Goal: Check status: Check status

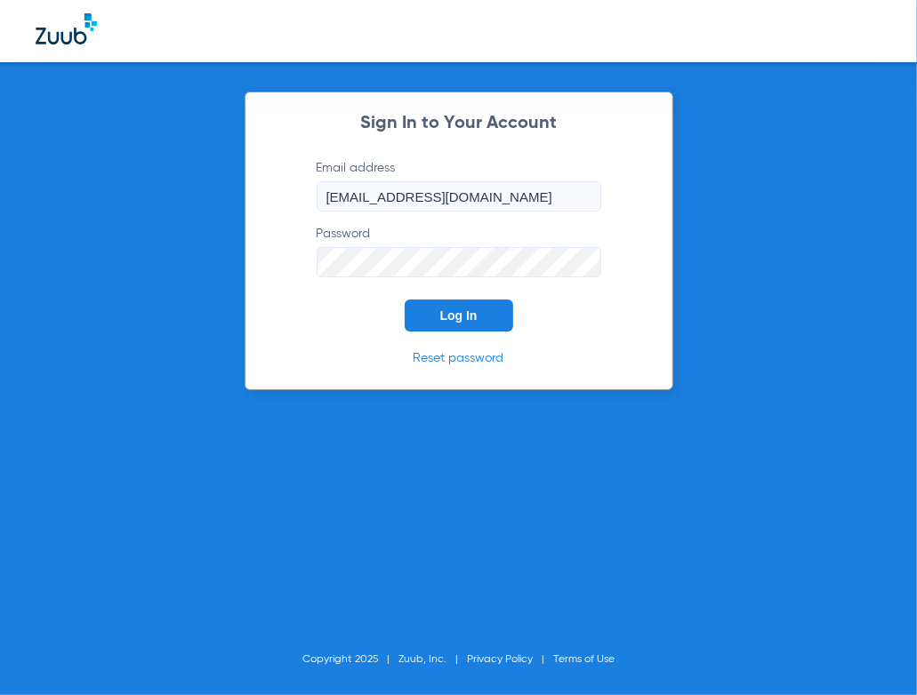
click at [462, 309] on button "Log In" at bounding box center [459, 316] width 108 height 32
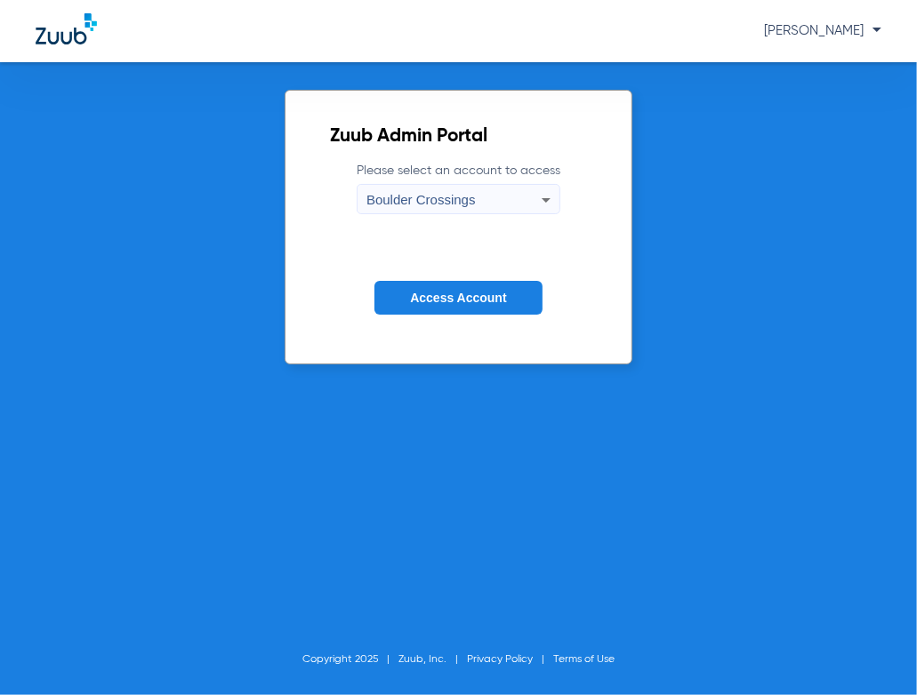
click at [489, 296] on span "Access Account" at bounding box center [458, 298] width 96 height 14
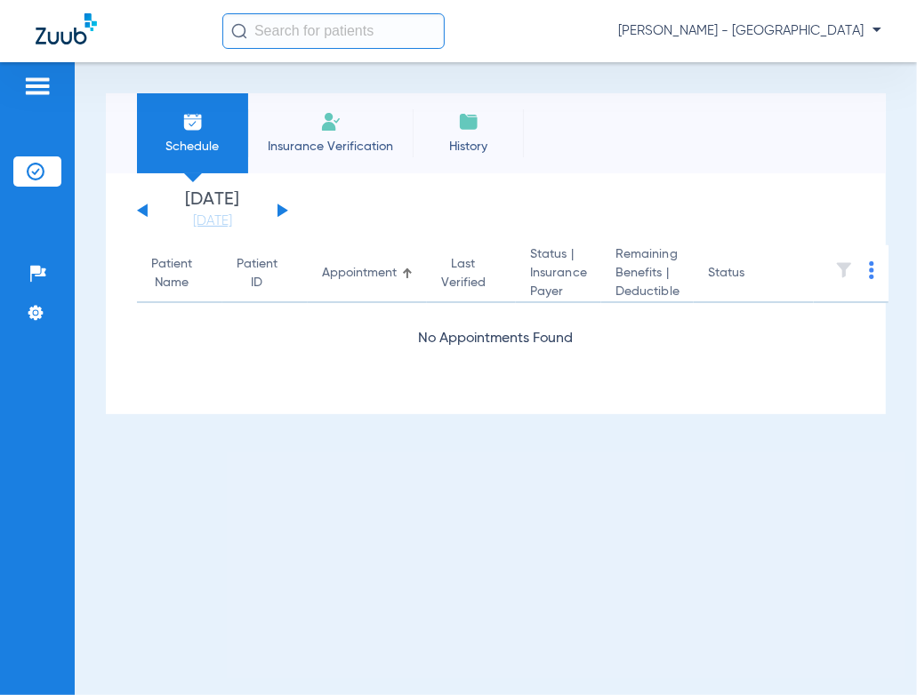
click at [263, 26] on input "text" at bounding box center [333, 31] width 222 height 36
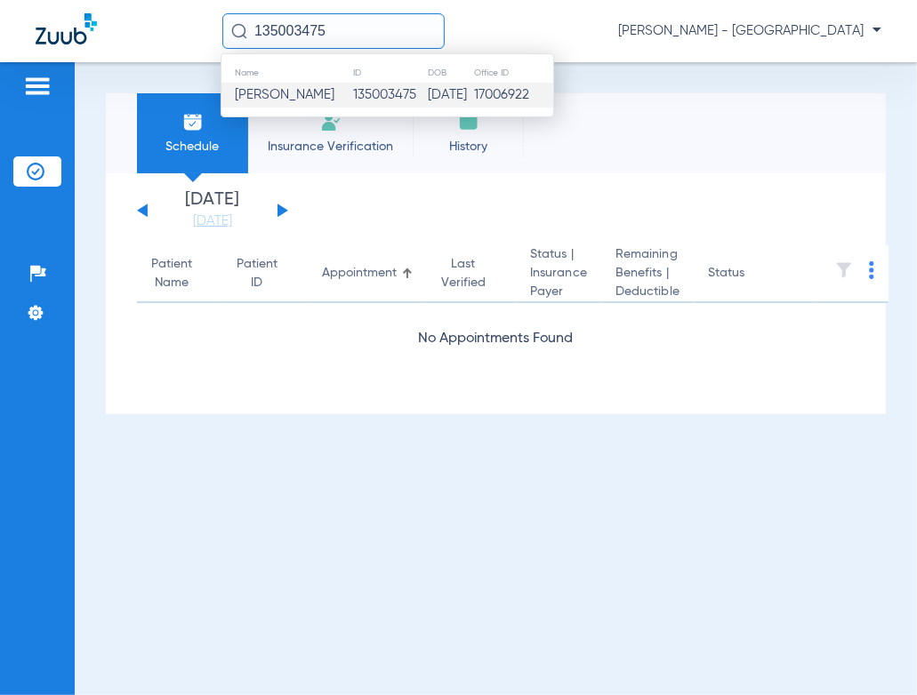
click at [427, 92] on td "[DATE]" at bounding box center [450, 95] width 47 height 25
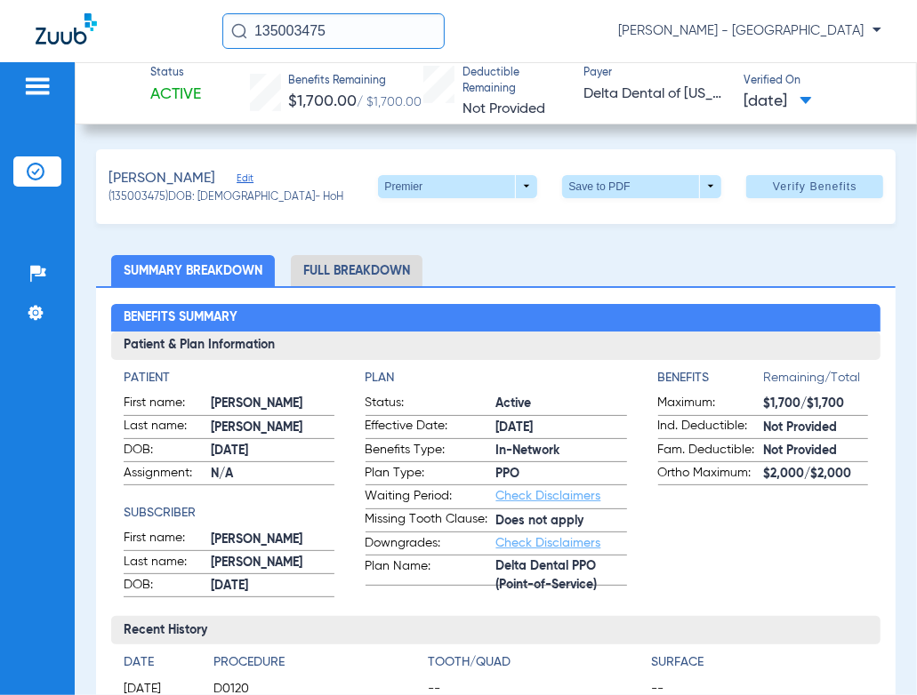
drag, startPoint x: 328, startPoint y: 26, endPoint x: 20, endPoint y: 34, distance: 307.7
click at [222, 34] on input "135003475" at bounding box center [333, 31] width 222 height 36
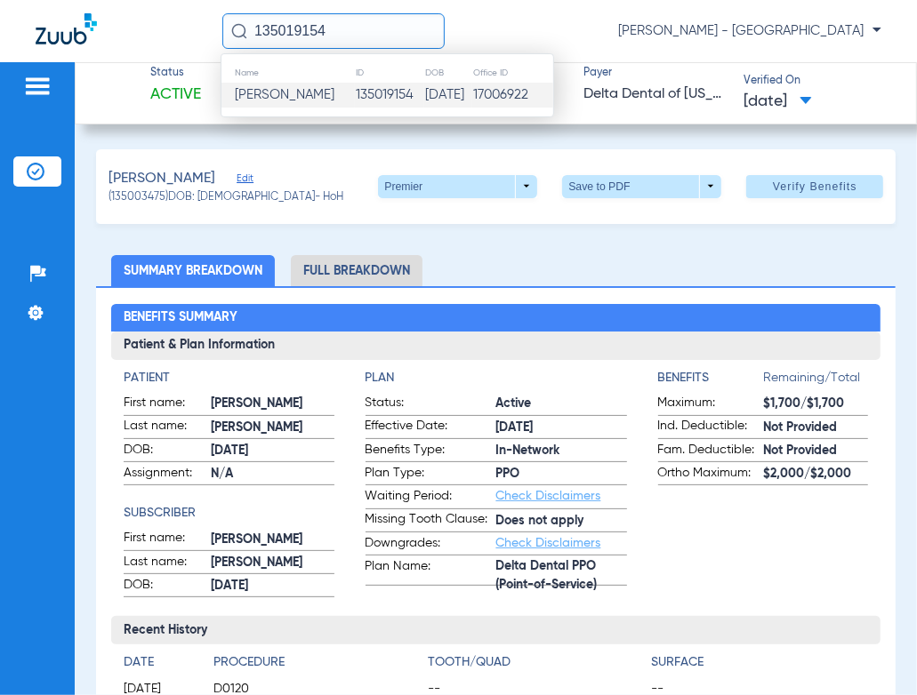
click at [355, 93] on td "135019154" at bounding box center [389, 95] width 69 height 25
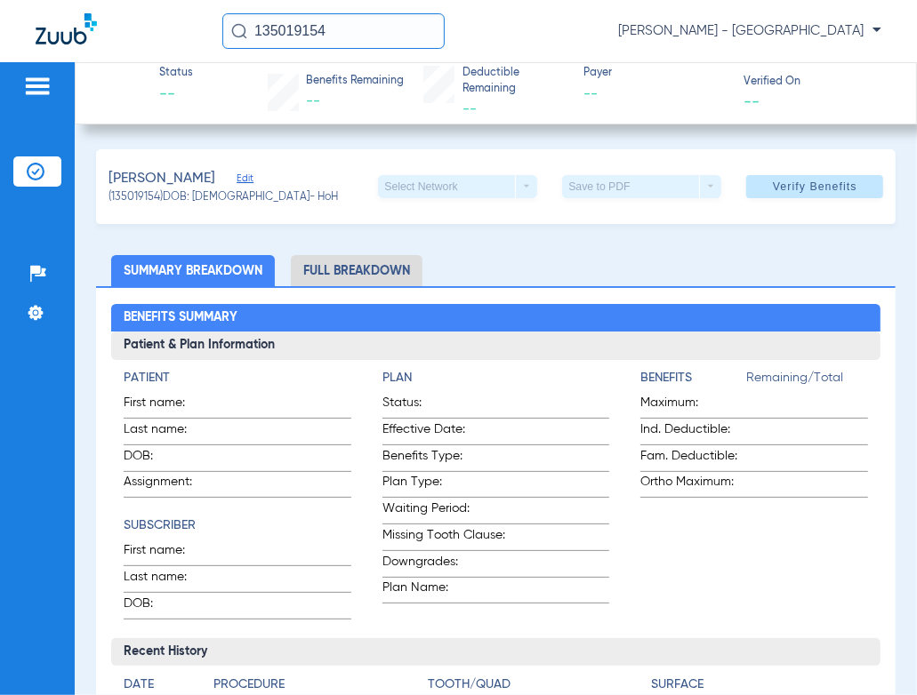
click at [375, 26] on input "135019154" at bounding box center [333, 31] width 222 height 36
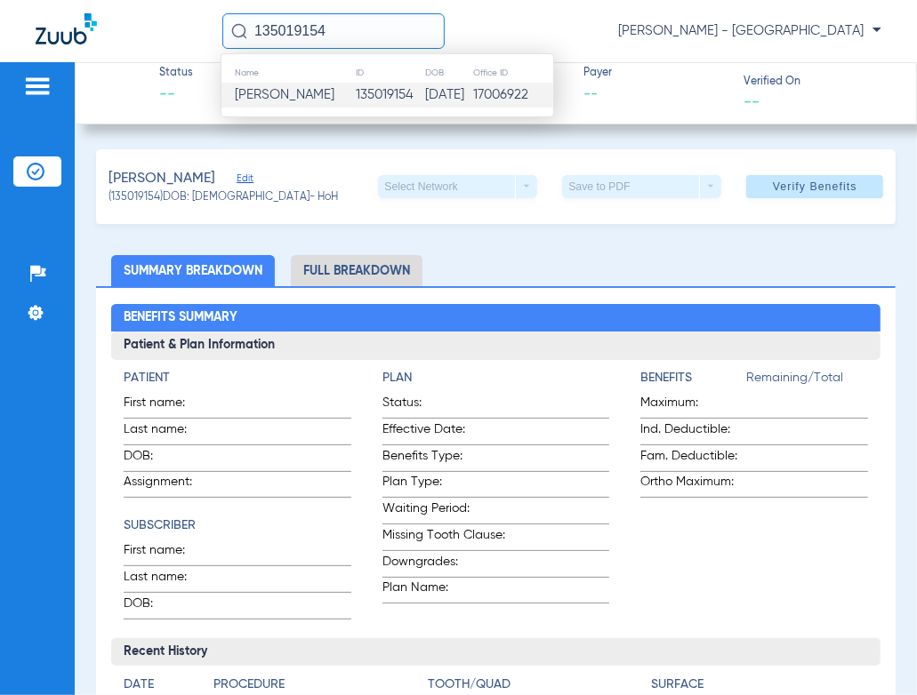
click at [355, 92] on td "135019154" at bounding box center [389, 95] width 69 height 25
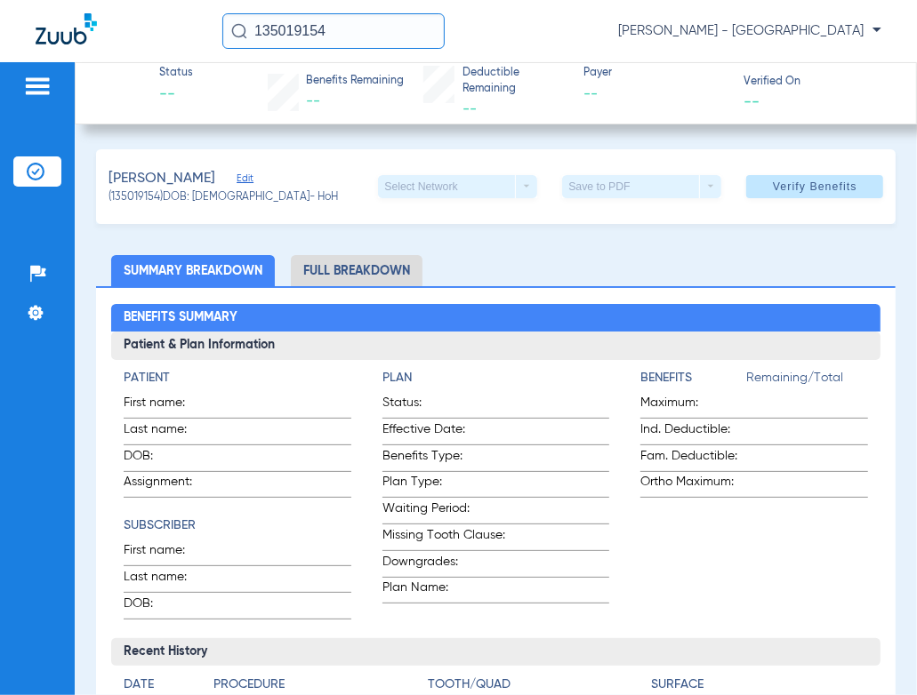
drag, startPoint x: 352, startPoint y: 28, endPoint x: 112, endPoint y: 0, distance: 241.6
click at [222, 13] on input "135019154" at bounding box center [333, 31] width 222 height 36
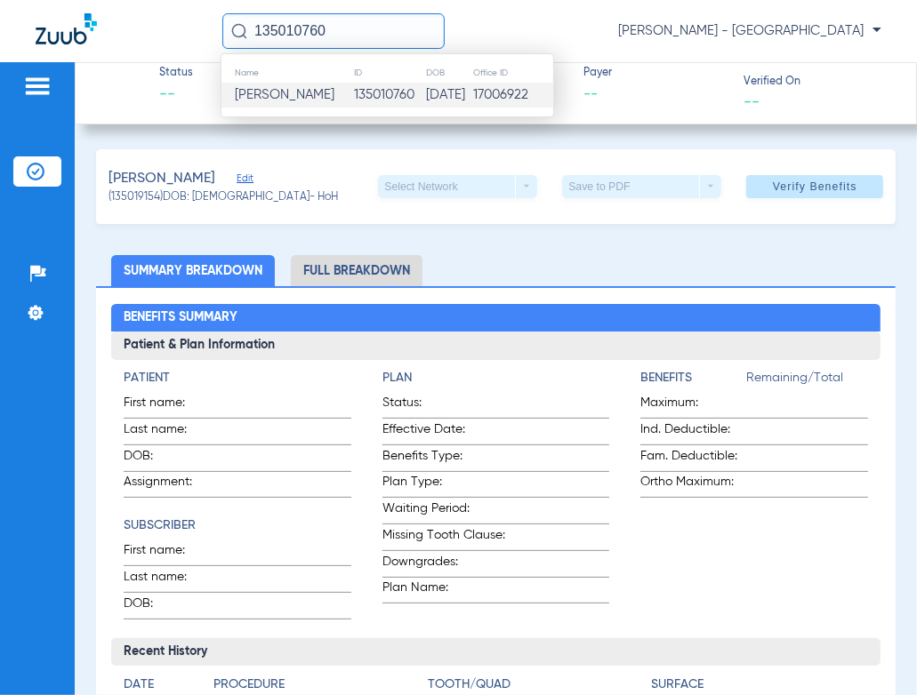
type input "135010760"
click at [296, 92] on span "[PERSON_NAME]" at bounding box center [285, 94] width 100 height 13
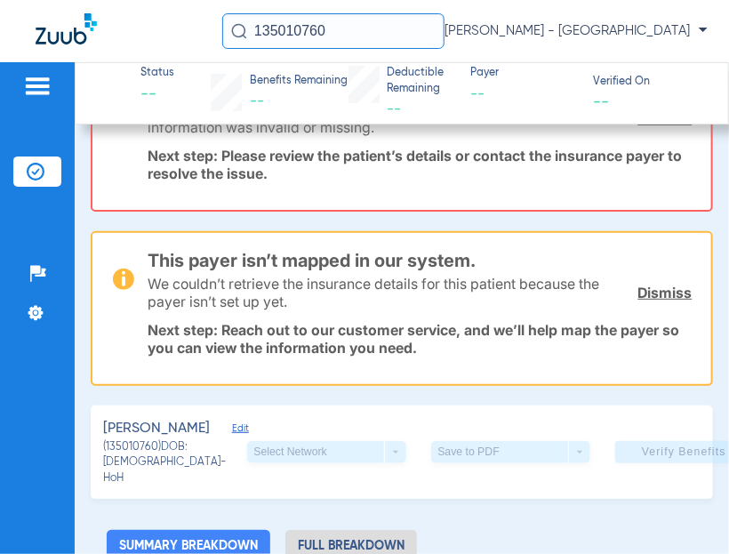
scroll to position [110, 0]
